Goal: Task Accomplishment & Management: Manage account settings

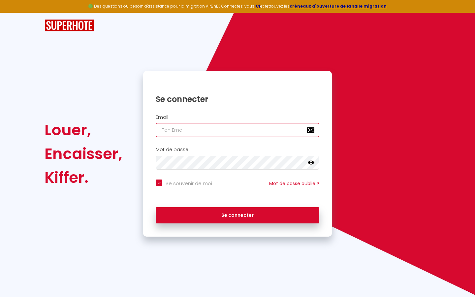
type input "l"
checkbox input "true"
type input "le"
checkbox input "true"
type input "les"
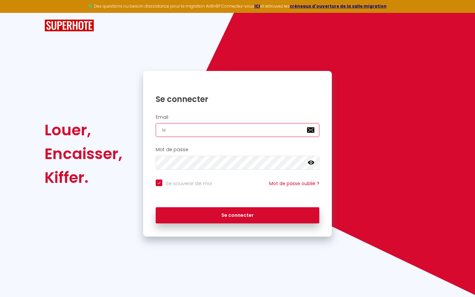
checkbox input "true"
type input "lesp"
checkbox input "true"
type input "lespa"
checkbox input "true"
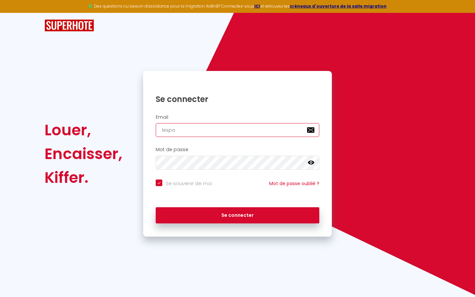
type input "lespac"
checkbox input "true"
type input "lespace"
checkbox input "true"
type input "lespaced"
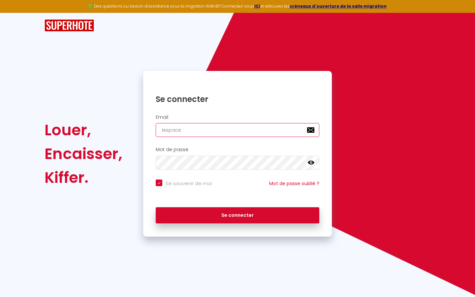
checkbox input "true"
type input "lespacede"
checkbox input "true"
type input "lespacedet"
checkbox input "true"
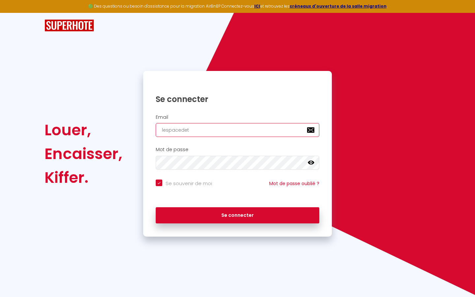
type input "lespacedete"
checkbox input "true"
type input "lespacedeten"
checkbox input "true"
type input "lespacedetent"
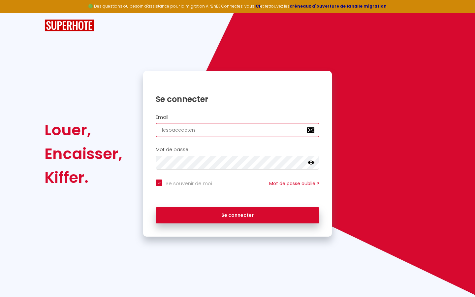
checkbox input "true"
type input "lespacedetente"
checkbox input "true"
type input "lespacedetente@"
checkbox input "true"
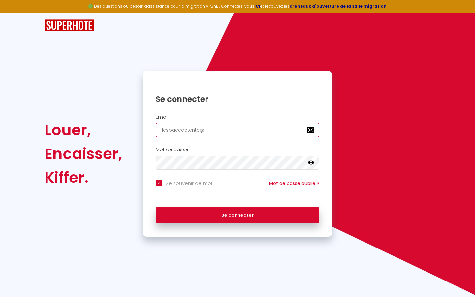
type input "lespacedetente@g"
checkbox input "true"
type input "lespacedetente@gm"
checkbox input "true"
type input "lespacedetente@gma"
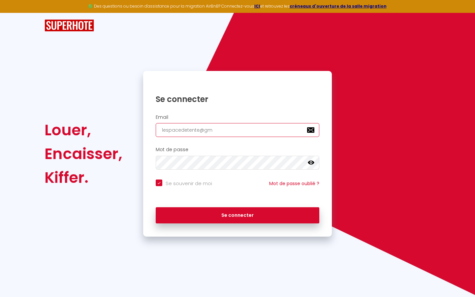
checkbox input "true"
type input "lespacedetente@gmai"
checkbox input "true"
type input "[EMAIL_ADDRESS]"
checkbox input "true"
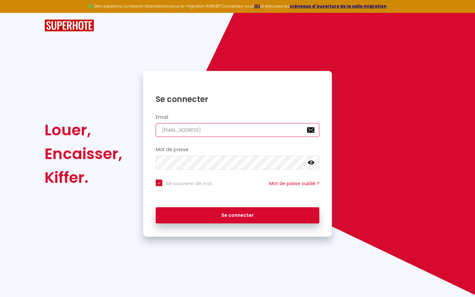
type input "[EMAIL_ADDRESS]."
checkbox input "true"
type input "lespacedetente@gmail.c"
checkbox input "true"
type input "[EMAIL_ADDRESS][DOMAIN_NAME]"
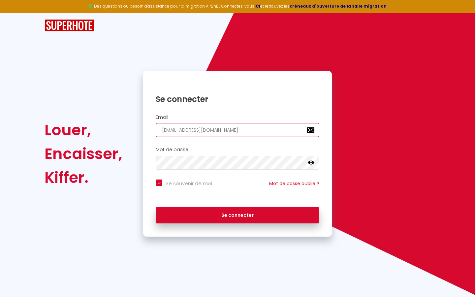
checkbox input "true"
type input "[EMAIL_ADDRESS][DOMAIN_NAME]"
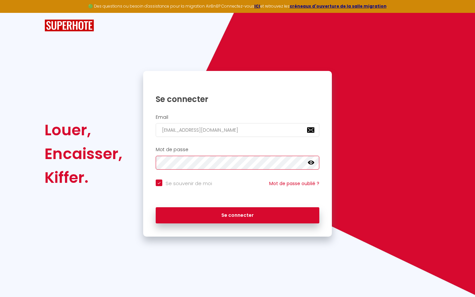
checkbox input "true"
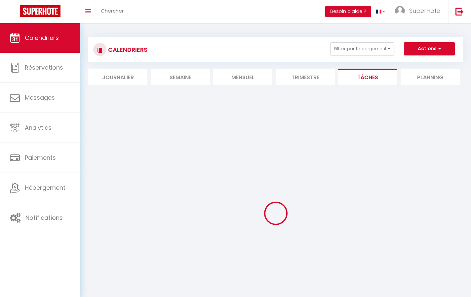
select select
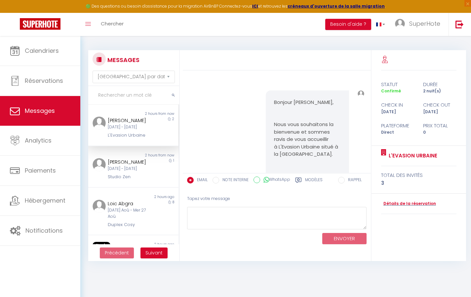
scroll to position [4503, 0]
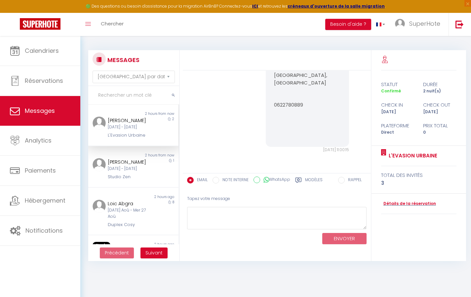
select select "2025"
select select "9"
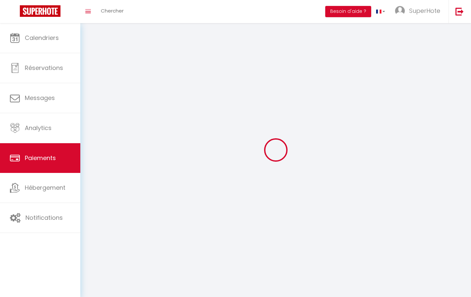
select select "2"
select select "0"
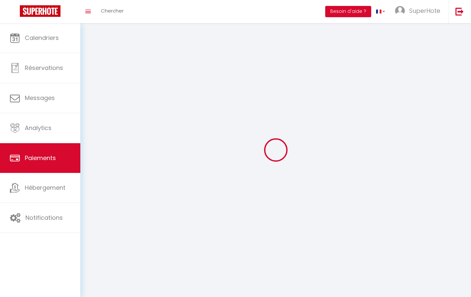
select select "0"
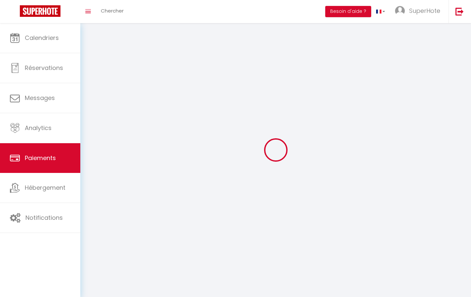
select select "0"
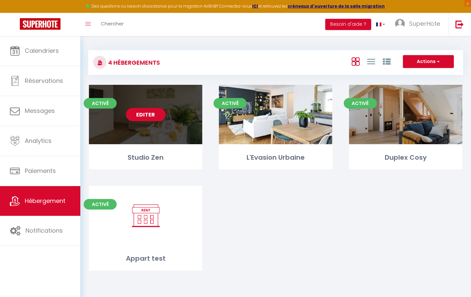
select select "3"
select select "2"
select select "1"
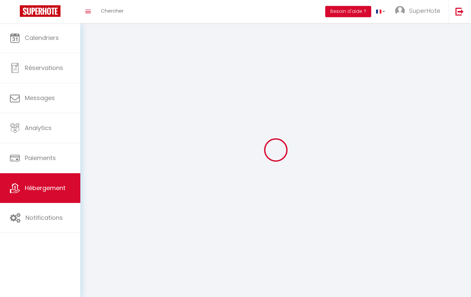
select select
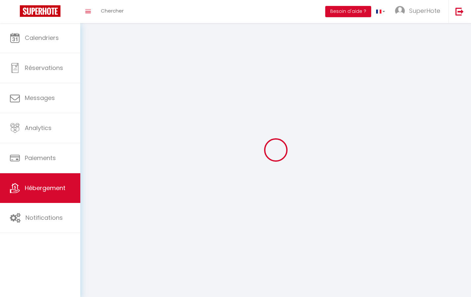
checkbox input "false"
select select
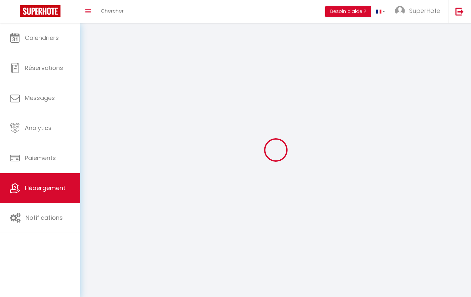
select select
select select "1"
select select
select select "28"
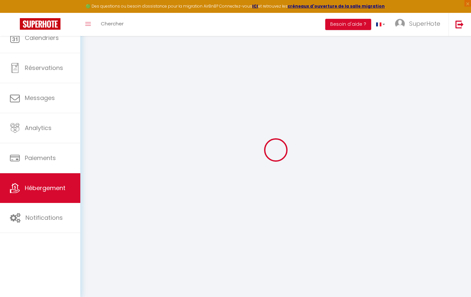
select select
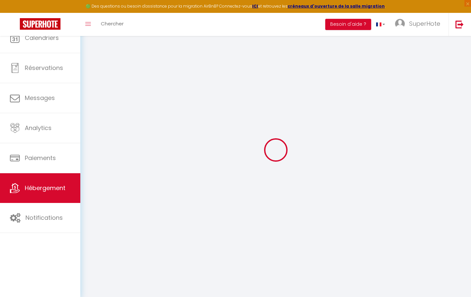
select select
checkbox input "false"
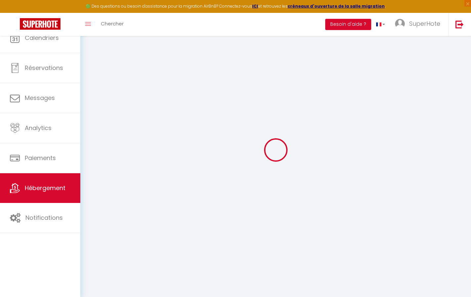
select select
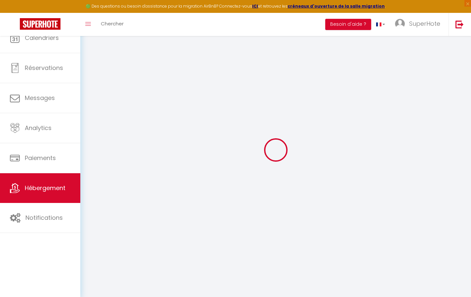
select select
checkbox input "false"
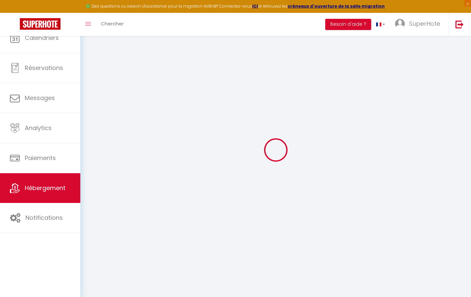
checkbox input "false"
select select
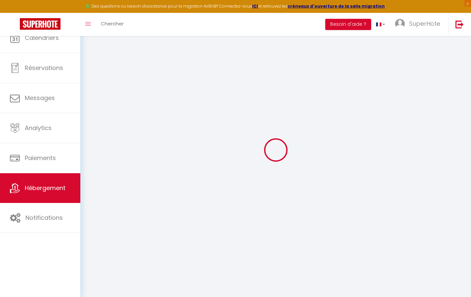
select select
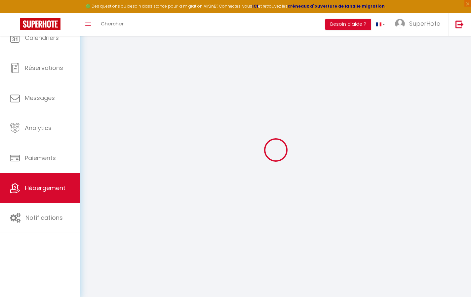
checkbox input "false"
select select
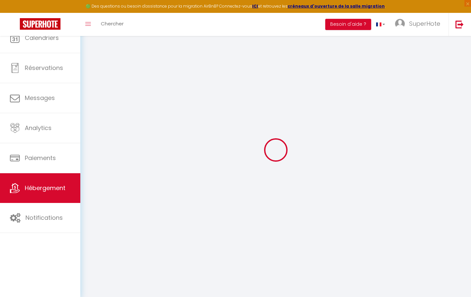
select select
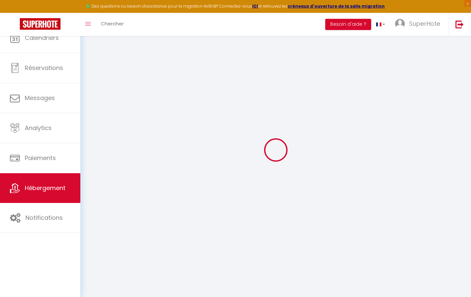
select select
checkbox input "false"
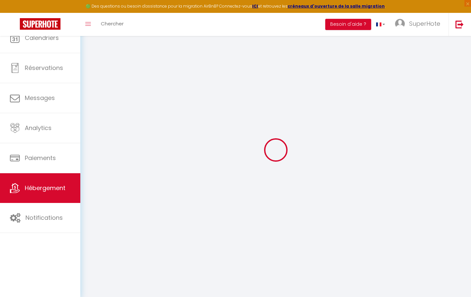
checkbox input "false"
select select
